Goal: Check status

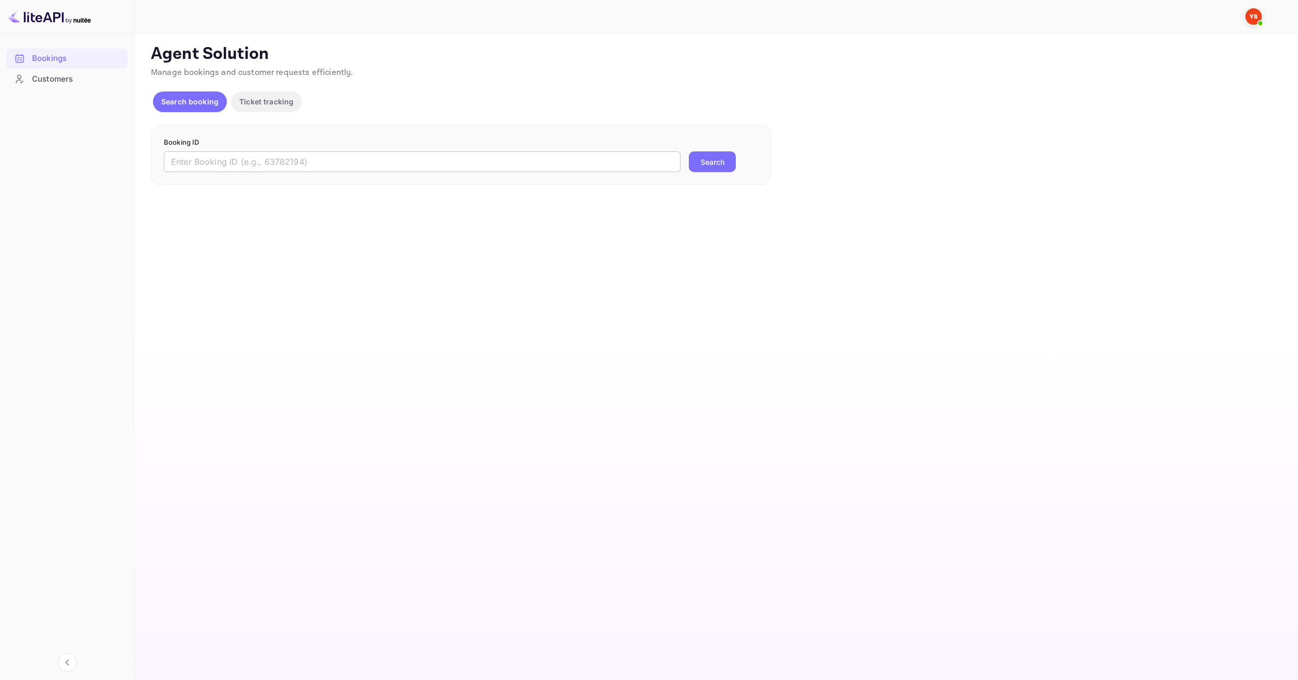
click at [614, 158] on input "text" at bounding box center [422, 161] width 517 height 21
paste input "8724378"
type input "8724378"
click at [717, 160] on button "Search" at bounding box center [712, 161] width 47 height 21
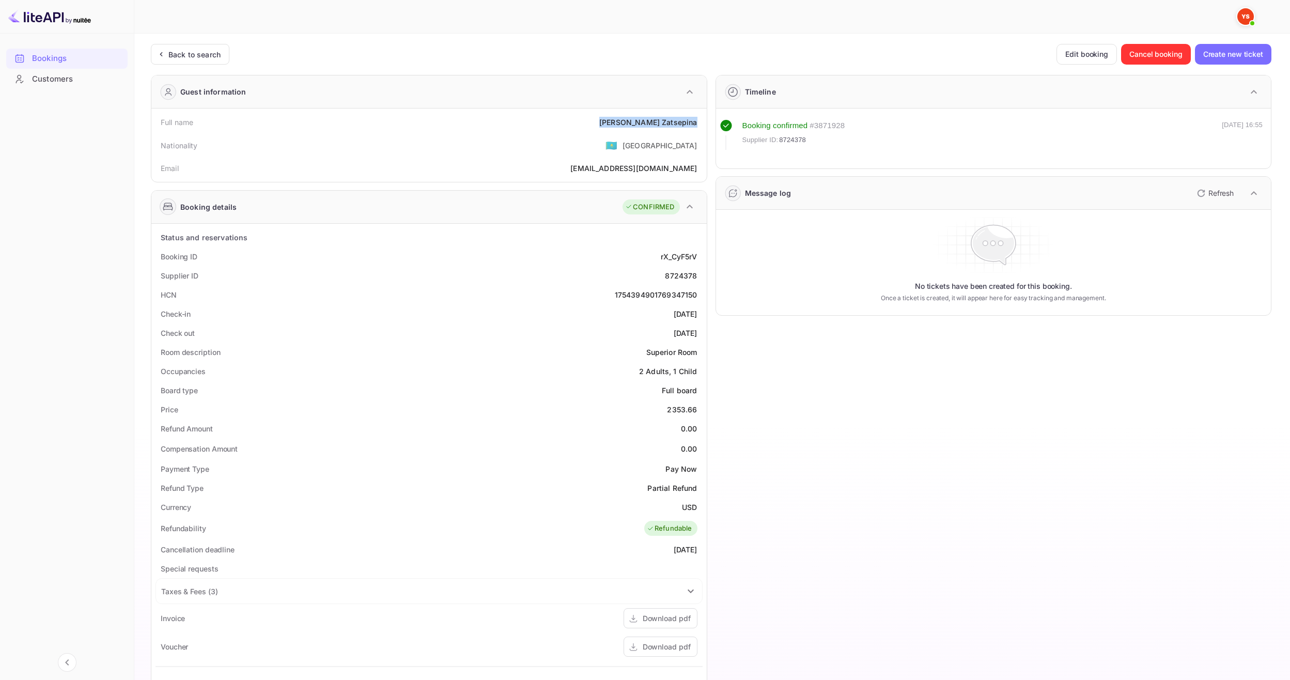
drag, startPoint x: 649, startPoint y: 122, endPoint x: 697, endPoint y: 123, distance: 48.0
click at [697, 123] on div "Full name [PERSON_NAME]" at bounding box center [428, 122] width 547 height 19
copy div "[PERSON_NAME]"
drag, startPoint x: 670, startPoint y: 408, endPoint x: 696, endPoint y: 407, distance: 26.4
click at [696, 407] on div "Price 2353.66" at bounding box center [428, 409] width 547 height 19
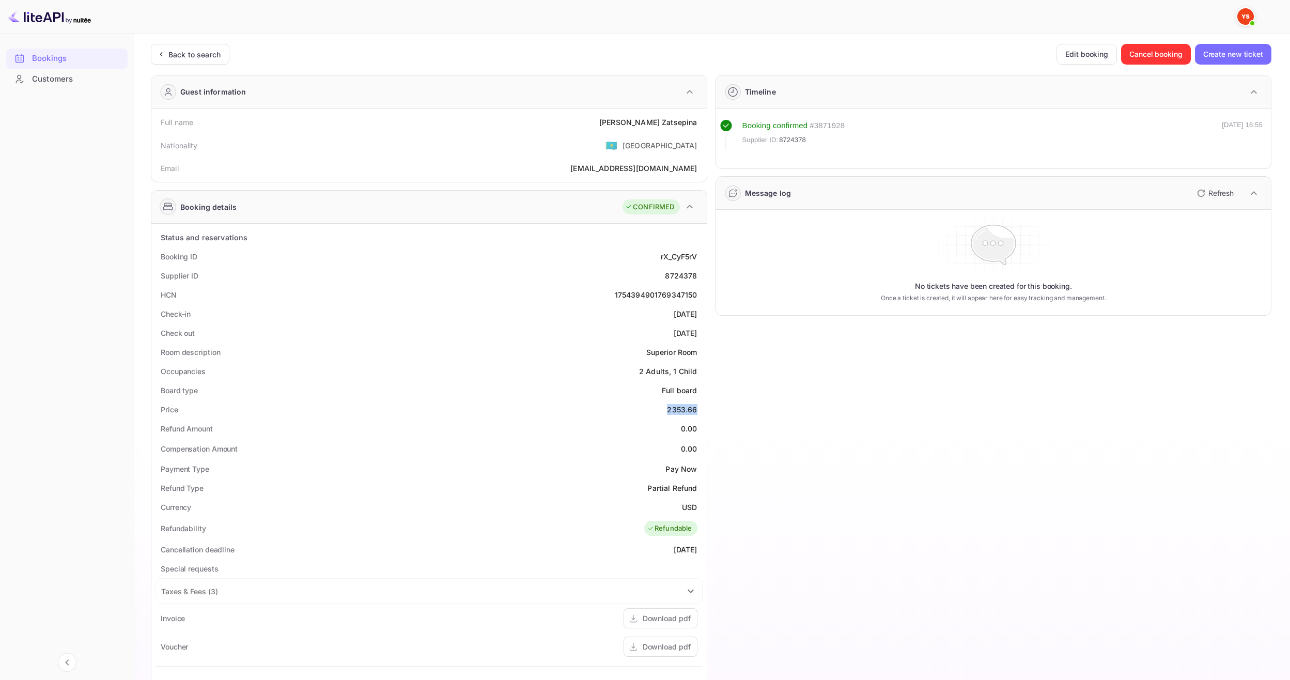
copy div "2353.66"
